Goal: Obtain resource: Obtain resource

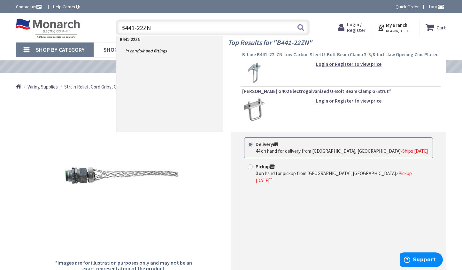
type input "B441-22ZN"
click at [270, 55] on span "B-Line B441-22-ZN Low Carbon Steel U-Bolt Beam Clamp 3-3/8-Inch Jaw Opening Zin…" at bounding box center [340, 54] width 197 height 6
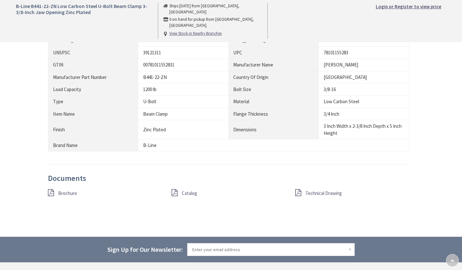
click at [309, 193] on span "Technical Drawing" at bounding box center [324, 193] width 36 height 6
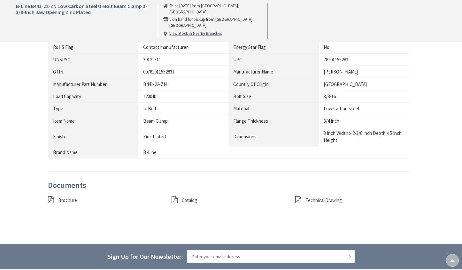
click at [67, 200] on div "Brochure Catalog Technical Drawing" at bounding box center [229, 203] width 372 height 14
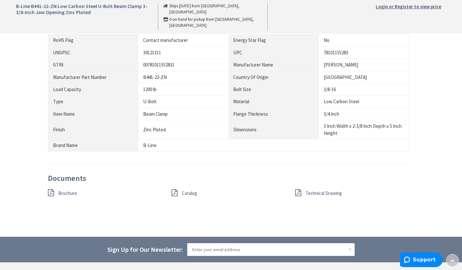
click at [68, 194] on span "Brochure" at bounding box center [67, 193] width 19 height 6
